Goal: Task Accomplishment & Management: Use online tool/utility

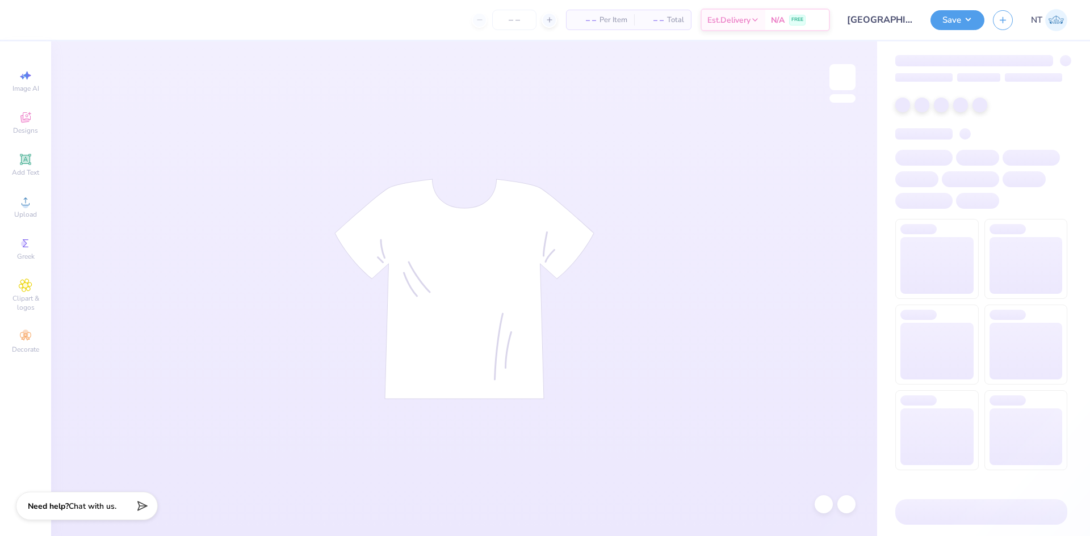
type input "[GEOGRAPHIC_DATA][US_STATE] : [PERSON_NAME]"
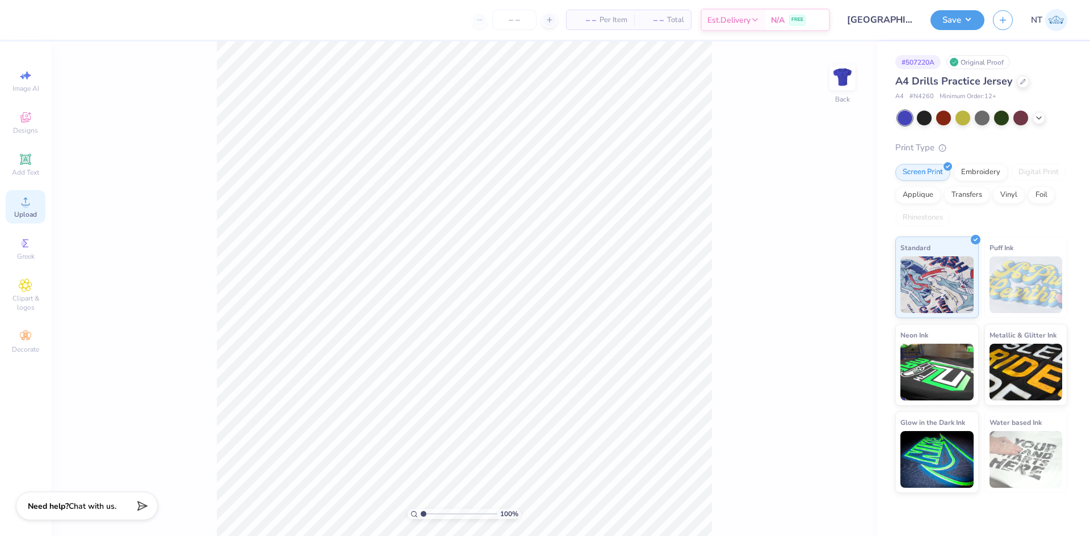
click at [32, 198] on icon at bounding box center [26, 202] width 14 height 14
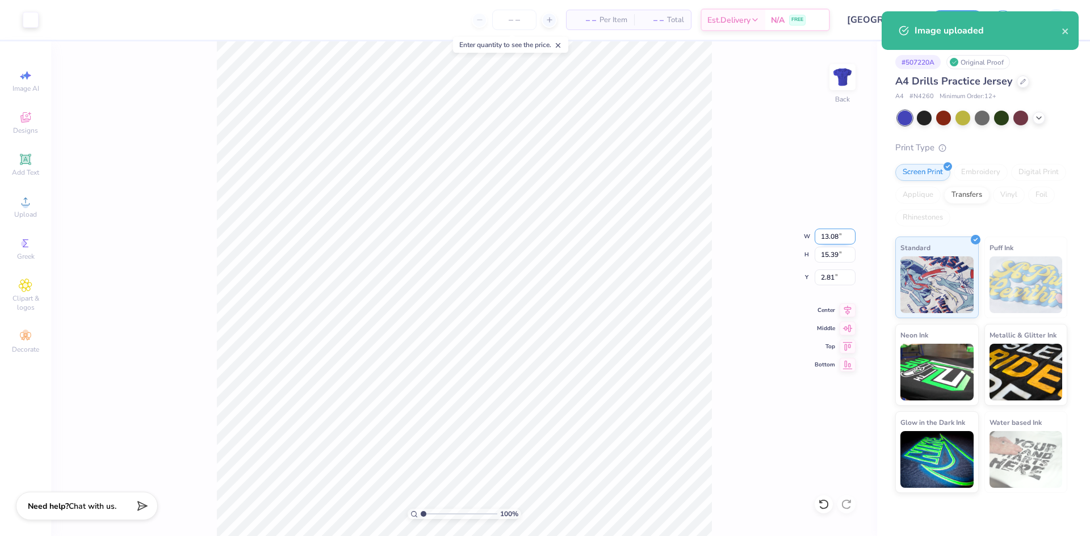
click at [826, 234] on input "13.08" at bounding box center [834, 237] width 41 height 16
click at [825, 251] on input "15.39" at bounding box center [834, 255] width 41 height 16
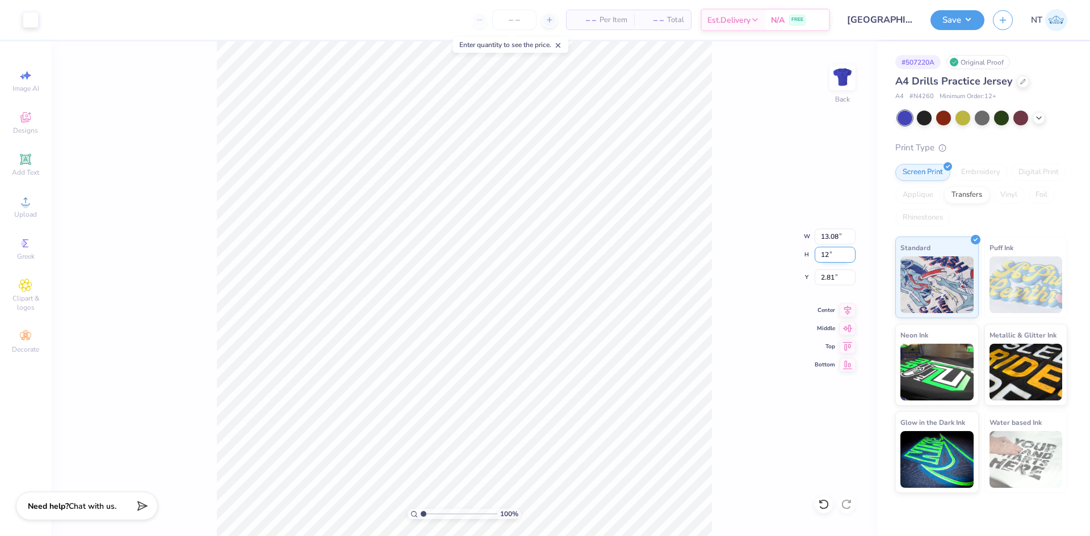
type input "12"
type input "10.20"
type input "12.00"
click at [837, 276] on input "4.50" at bounding box center [834, 278] width 41 height 16
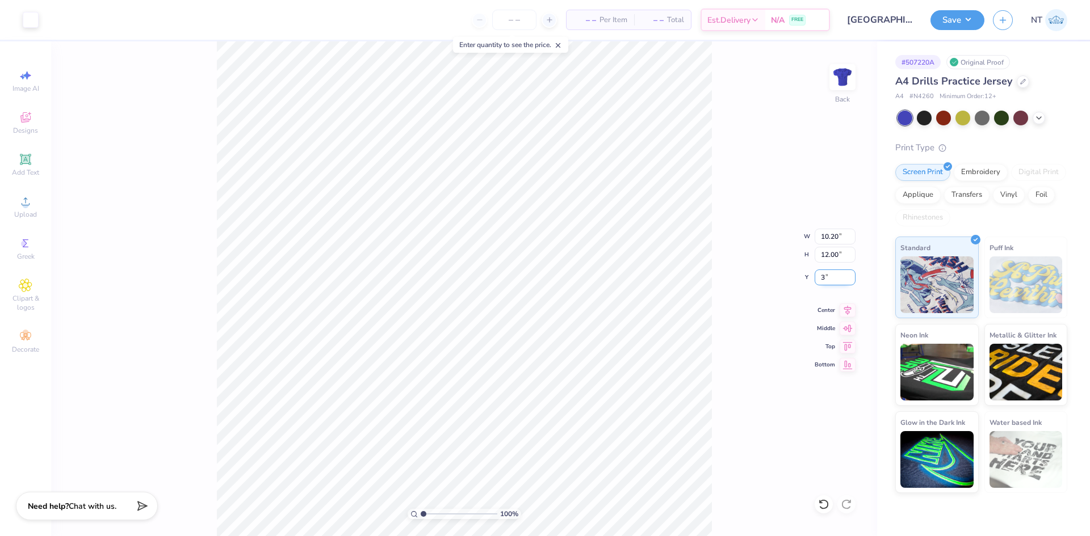
type input "3.00"
click at [821, 280] on input "3.00" at bounding box center [834, 278] width 41 height 16
type input "2.00"
type input "1"
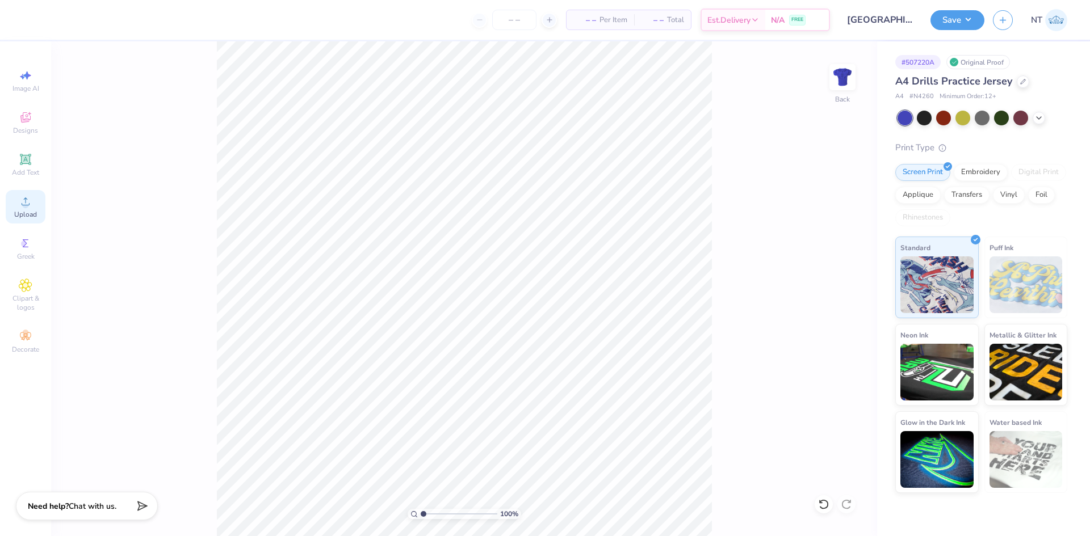
click at [28, 211] on span "Upload" at bounding box center [25, 214] width 23 height 9
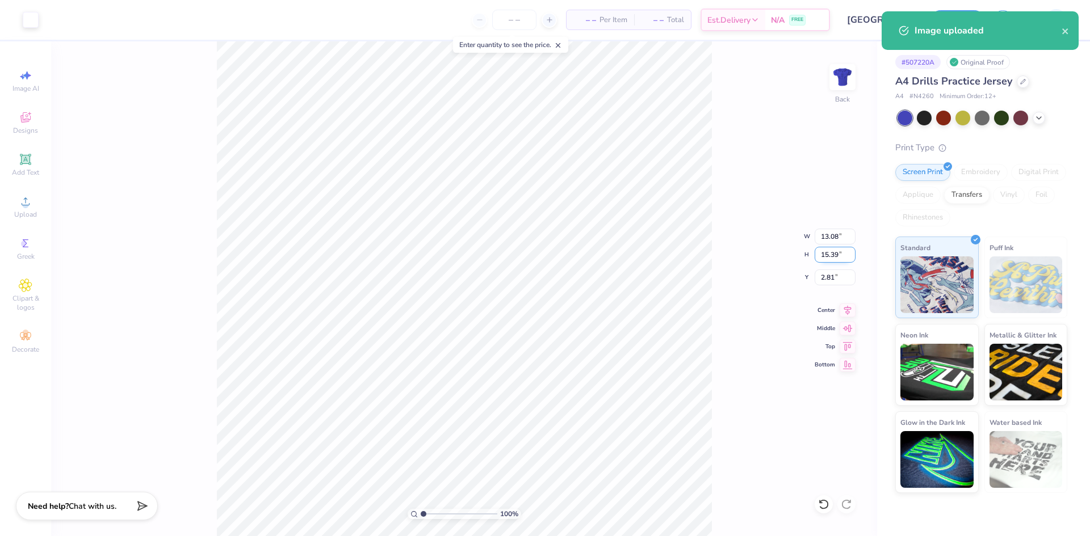
click at [824, 255] on input "15.39" at bounding box center [834, 255] width 41 height 16
type input "11"
type input "9.35"
type input "11.00"
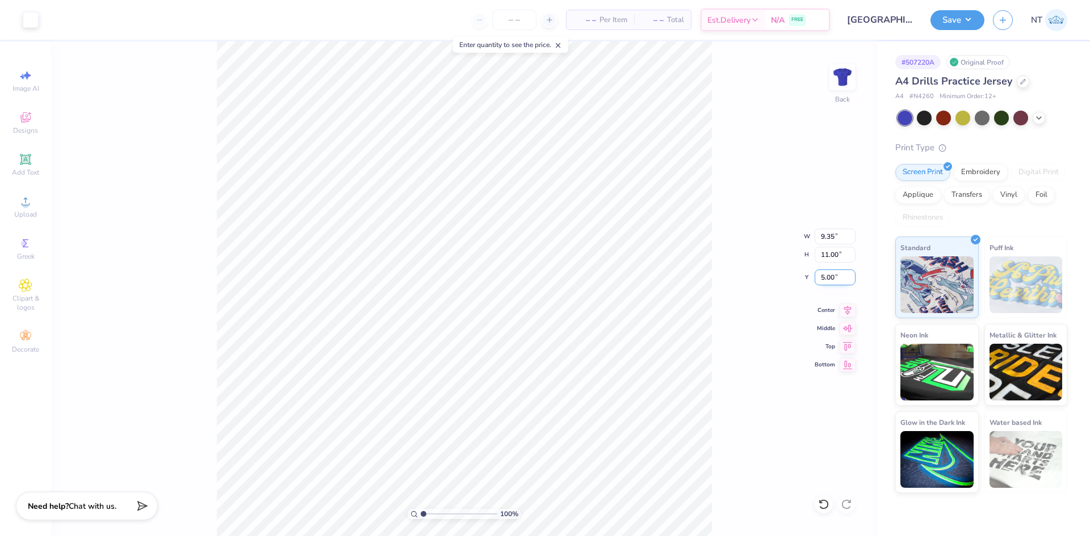
click at [824, 280] on input "5.00" at bounding box center [834, 278] width 41 height 16
type input "3.01"
click at [825, 278] on input "3.01" at bounding box center [834, 278] width 41 height 16
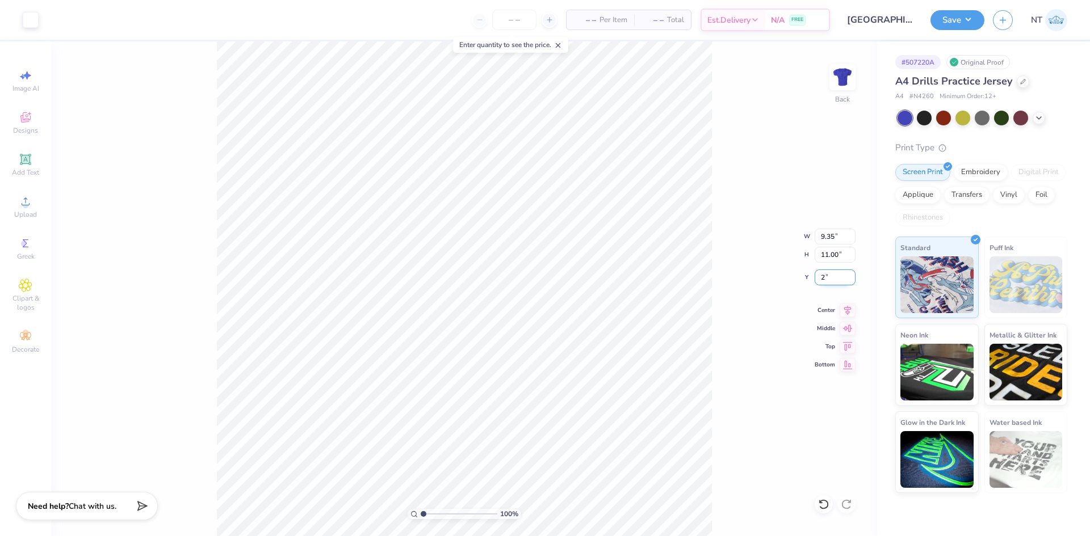
type input "2.00"
click at [739, 323] on div "100 % Back W 9.35 9.35 " H 11.00 11.00 " Y 2.00 2.00 " Center Middle Top Bottom" at bounding box center [464, 288] width 826 height 495
click at [987, 19] on div "Save NT" at bounding box center [1009, 20] width 159 height 40
click at [975, 22] on button "Save" at bounding box center [957, 19] width 54 height 20
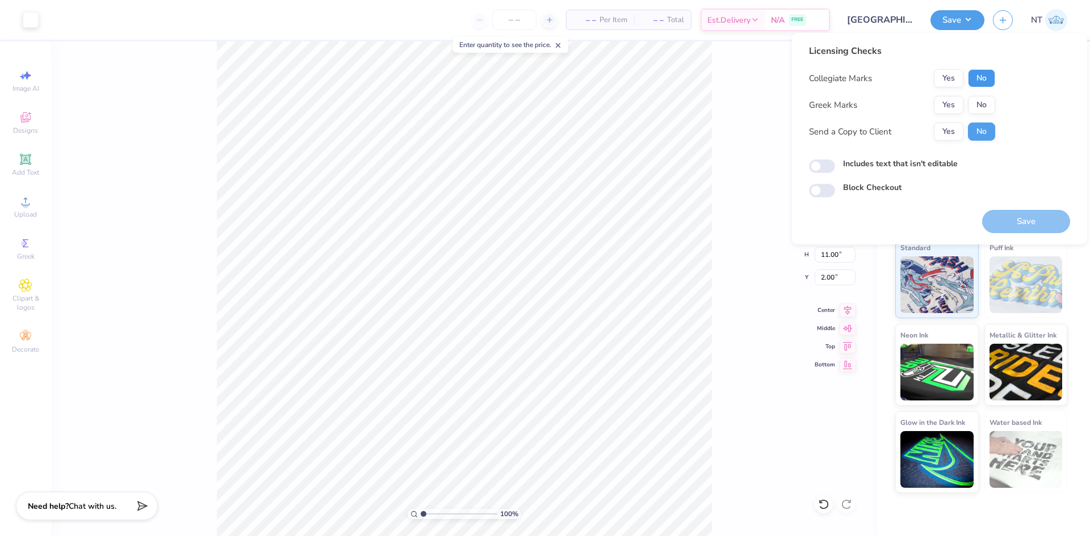
click at [982, 74] on button "No" at bounding box center [981, 78] width 27 height 18
click at [943, 104] on button "Yes" at bounding box center [949, 105] width 30 height 18
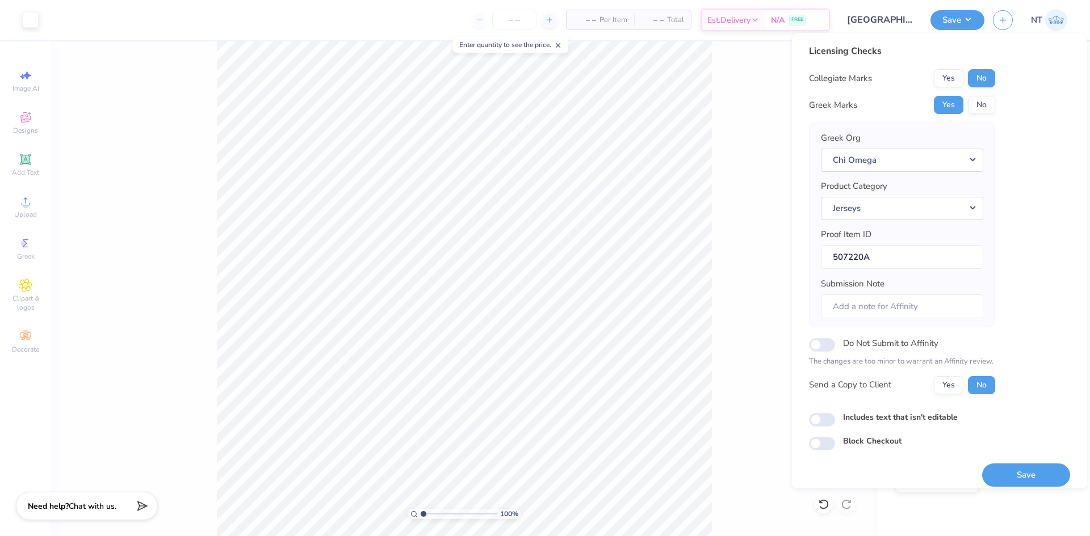
click at [836, 416] on div "Includes text that isn't editable" at bounding box center [939, 417] width 261 height 13
click at [848, 423] on div "Includes text that isn't editable" at bounding box center [939, 417] width 261 height 13
click at [810, 424] on input "Includes text that isn't editable" at bounding box center [822, 420] width 26 height 14
checkbox input "true"
click at [951, 76] on button "Yes" at bounding box center [949, 78] width 30 height 18
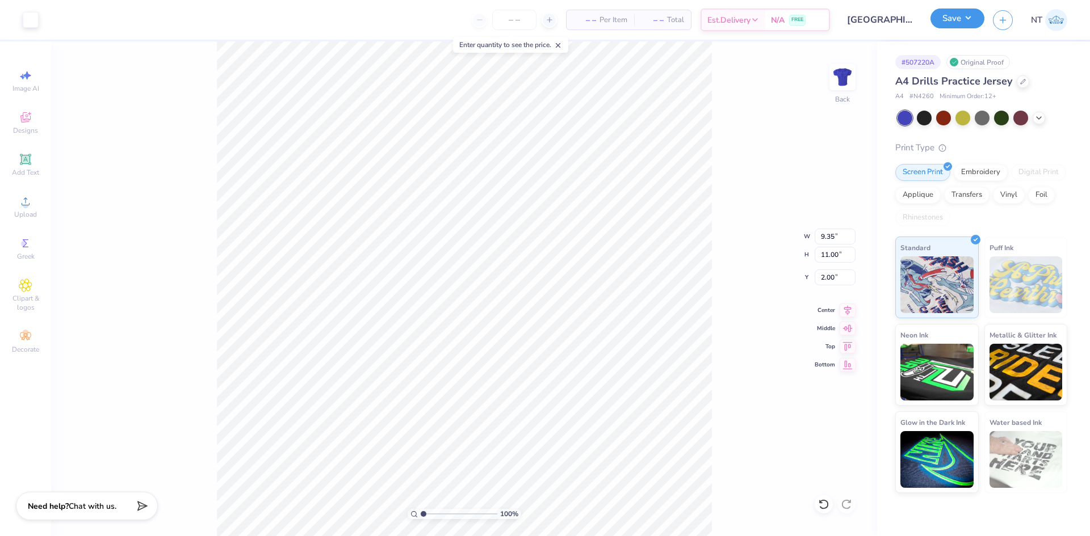
click at [978, 16] on button "Save" at bounding box center [957, 19] width 54 height 20
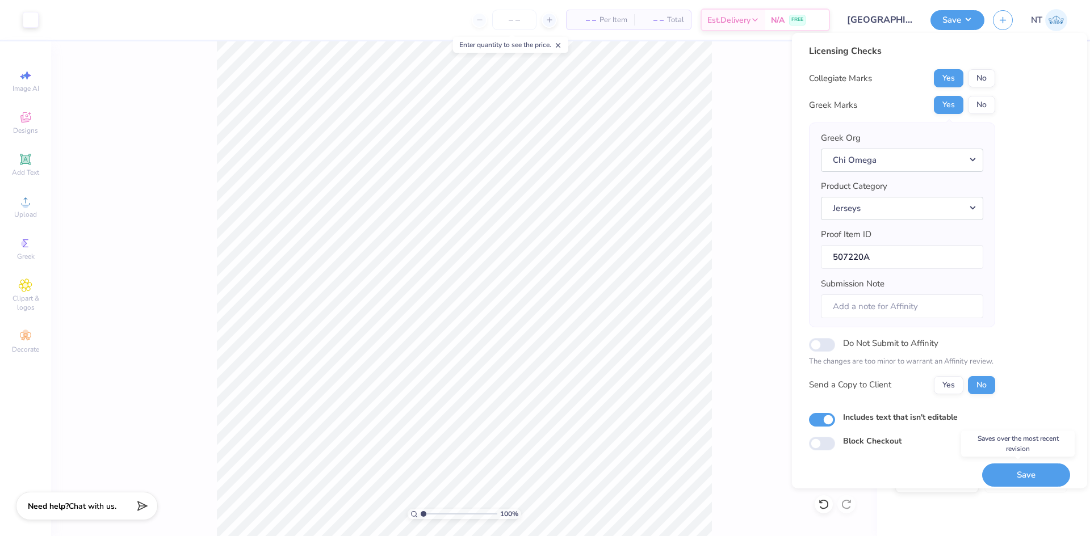
click at [999, 468] on button "Save" at bounding box center [1026, 475] width 88 height 23
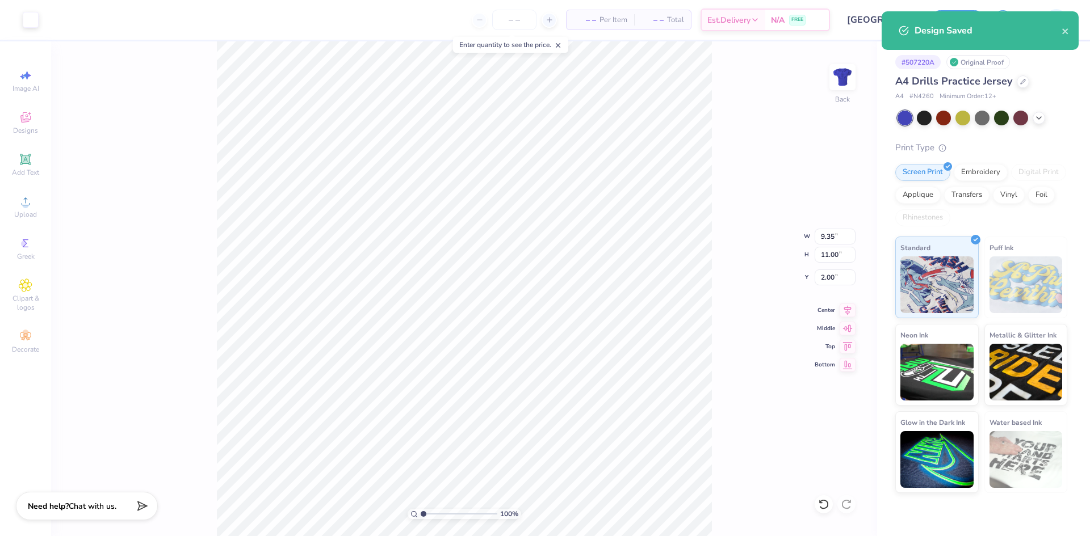
click at [715, 191] on div "100 % Back W 9.35 9.35 " H 11.00 11.00 " Y 2.00 2.00 " Center Middle Top Bottom" at bounding box center [464, 288] width 826 height 495
